Goal: Information Seeking & Learning: Learn about a topic

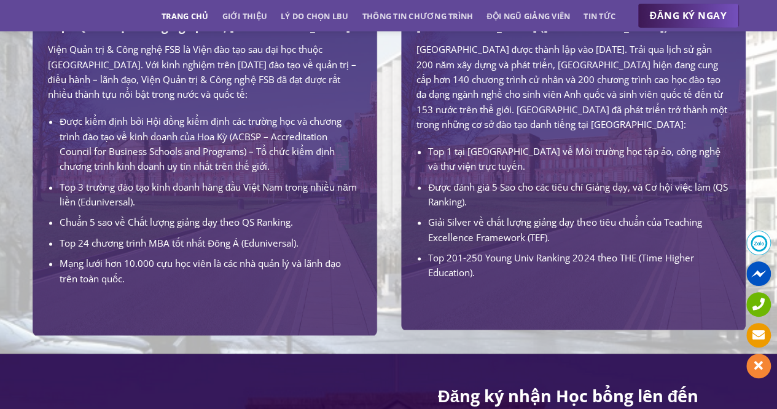
scroll to position [738, 0]
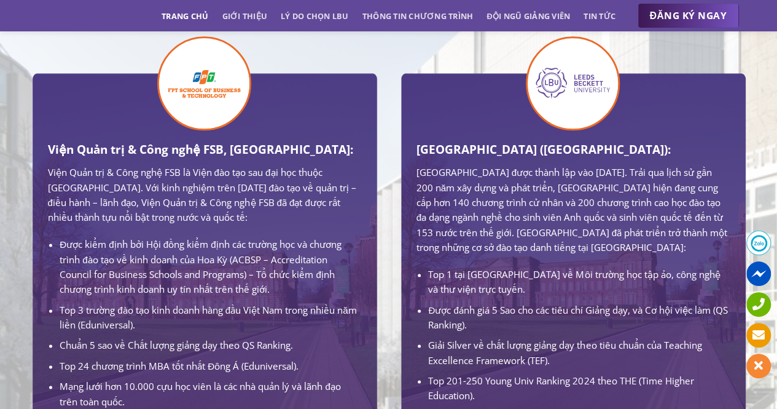
click at [481, 160] on div "[GEOGRAPHIC_DATA] ([GEOGRAPHIC_DATA]): [GEOGRAPHIC_DATA] được thành lập vào [DA…" at bounding box center [573, 271] width 313 height 262
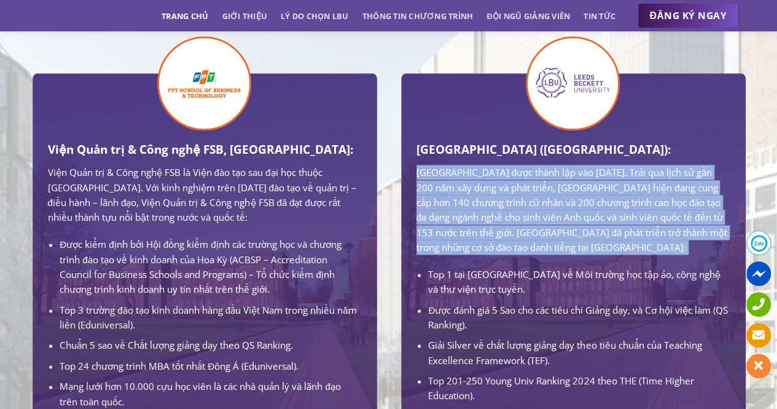
click at [481, 160] on div "[GEOGRAPHIC_DATA] ([GEOGRAPHIC_DATA]): [GEOGRAPHIC_DATA] được thành lập vào [DA…" at bounding box center [573, 271] width 313 height 262
click at [474, 186] on p "[GEOGRAPHIC_DATA] được thành lập vào [DATE]. Trải qua lịch sử gần 200 năm xây d…" at bounding box center [573, 210] width 313 height 90
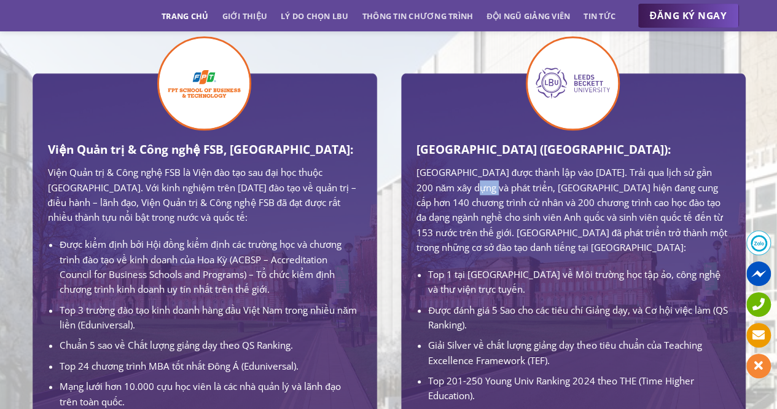
click at [474, 186] on p "[GEOGRAPHIC_DATA] được thành lập vào [DATE]. Trải qua lịch sử gần 200 năm xây d…" at bounding box center [573, 210] width 313 height 90
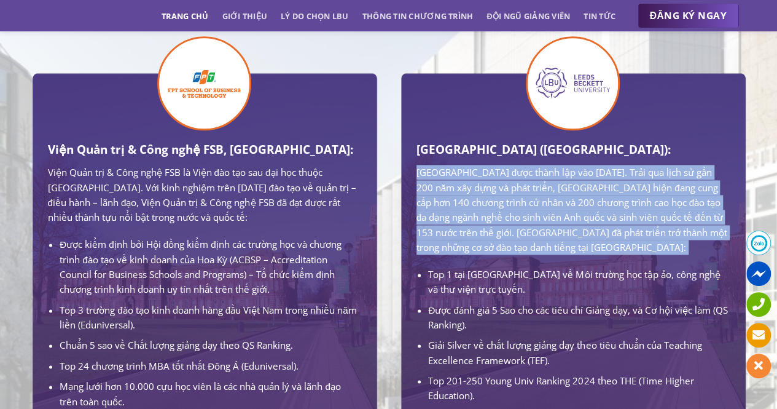
click at [474, 186] on p "[GEOGRAPHIC_DATA] được thành lập vào [DATE]. Trải qua lịch sử gần 200 năm xây d…" at bounding box center [573, 210] width 313 height 90
click at [470, 254] on p "[GEOGRAPHIC_DATA] được thành lập vào [DATE]. Trải qua lịch sử gần 200 năm xây d…" at bounding box center [573, 210] width 313 height 90
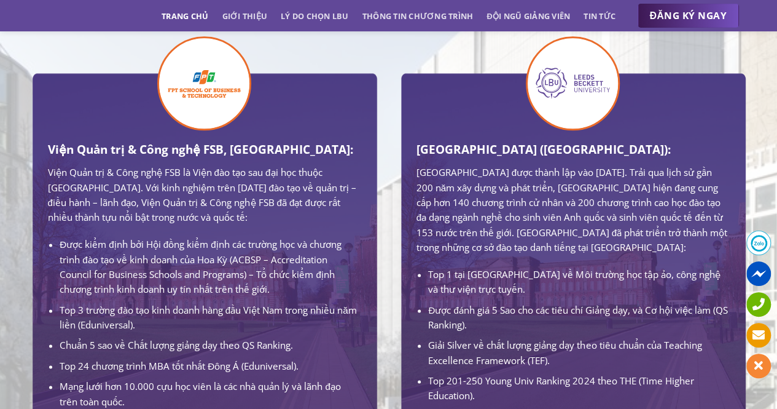
click at [471, 254] on p "[GEOGRAPHIC_DATA] được thành lập vào [DATE]. Trải qua lịch sử gần 200 năm xây d…" at bounding box center [573, 210] width 313 height 90
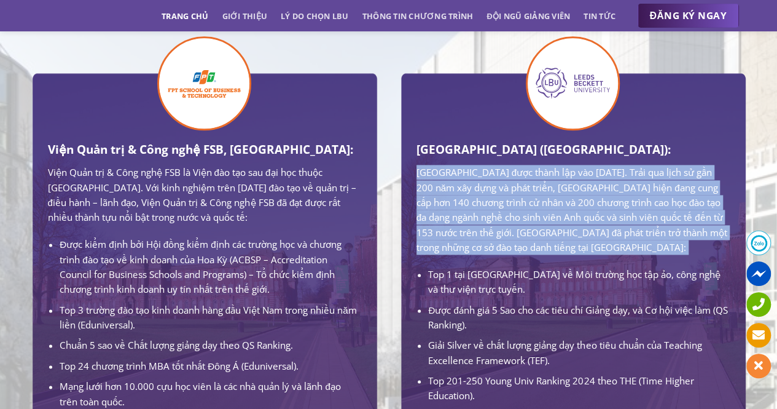
click at [471, 254] on p "[GEOGRAPHIC_DATA] được thành lập vào [DATE]. Trải qua lịch sử gần 200 năm xây d…" at bounding box center [573, 210] width 313 height 90
